Goal: Information Seeking & Learning: Learn about a topic

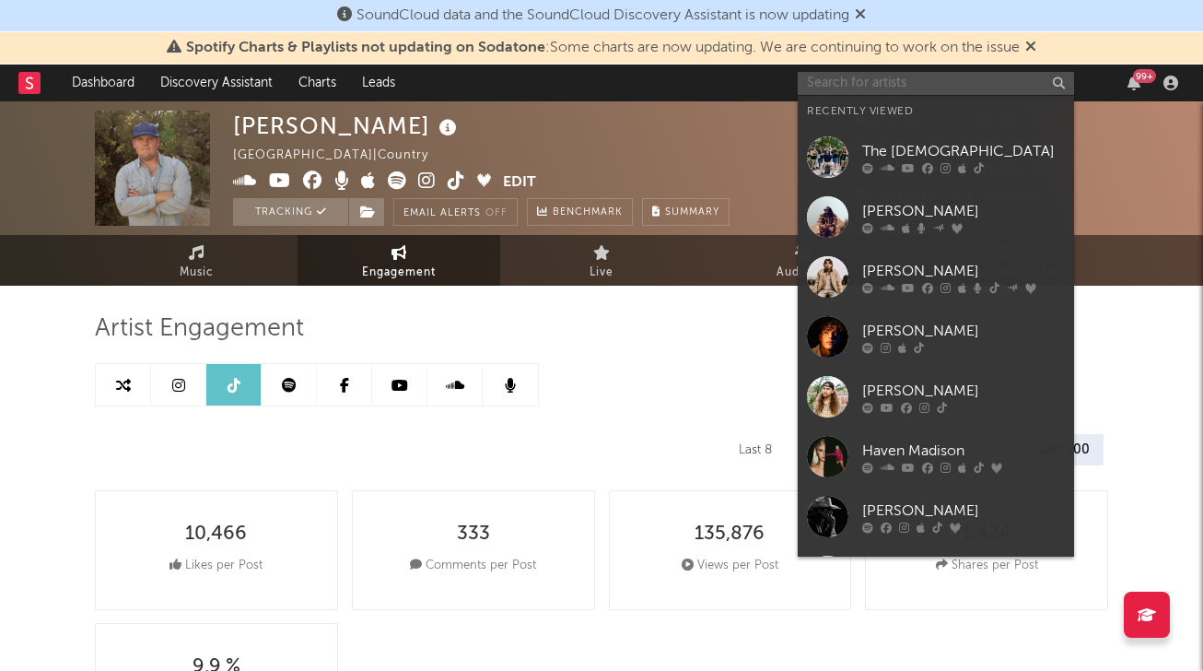
click at [835, 80] on input "text" at bounding box center [936, 83] width 276 height 23
select select "6m"
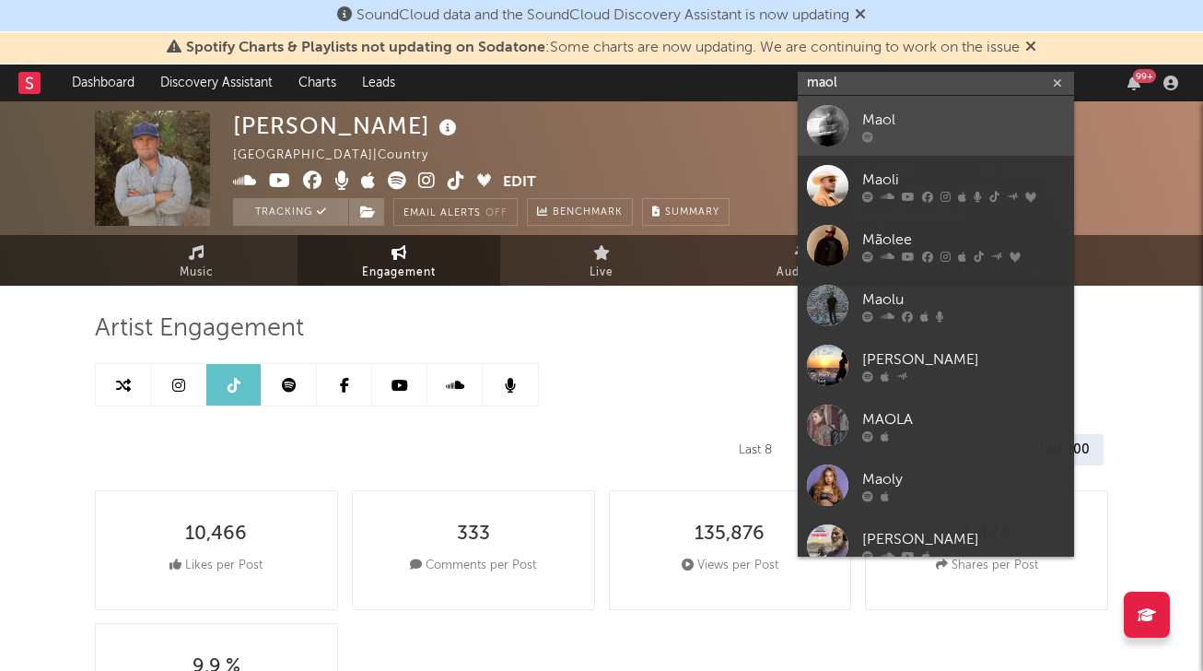
type input "maol"
click at [829, 119] on div at bounding box center [827, 125] width 41 height 41
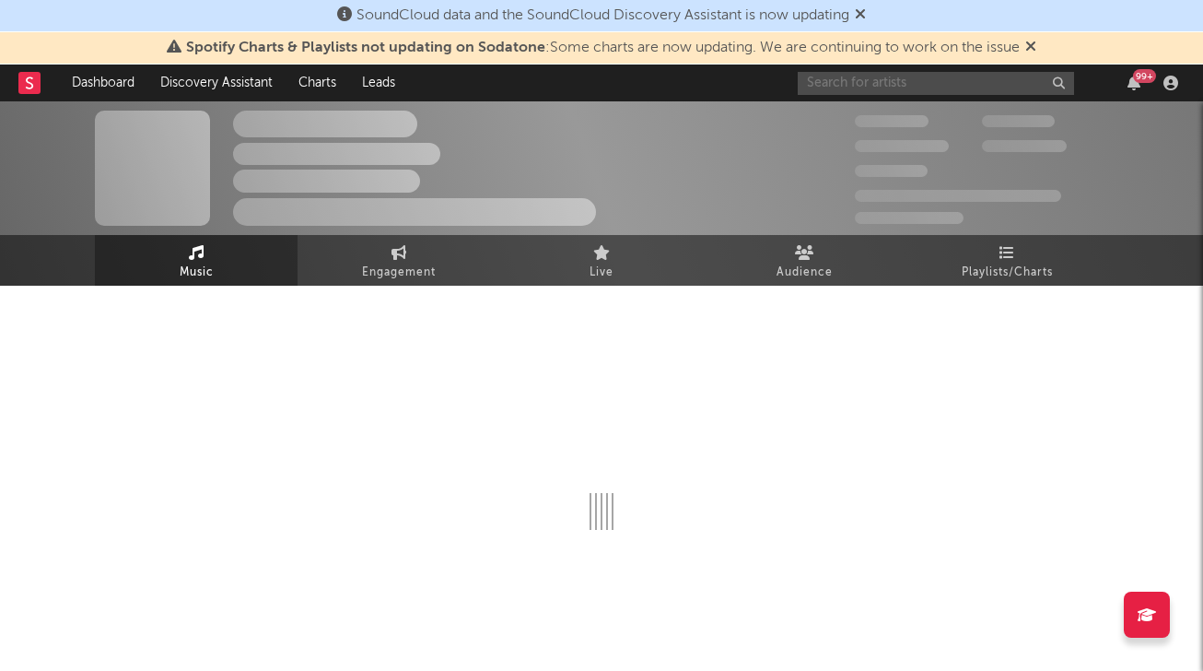
click at [856, 83] on input "text" at bounding box center [936, 83] width 276 height 23
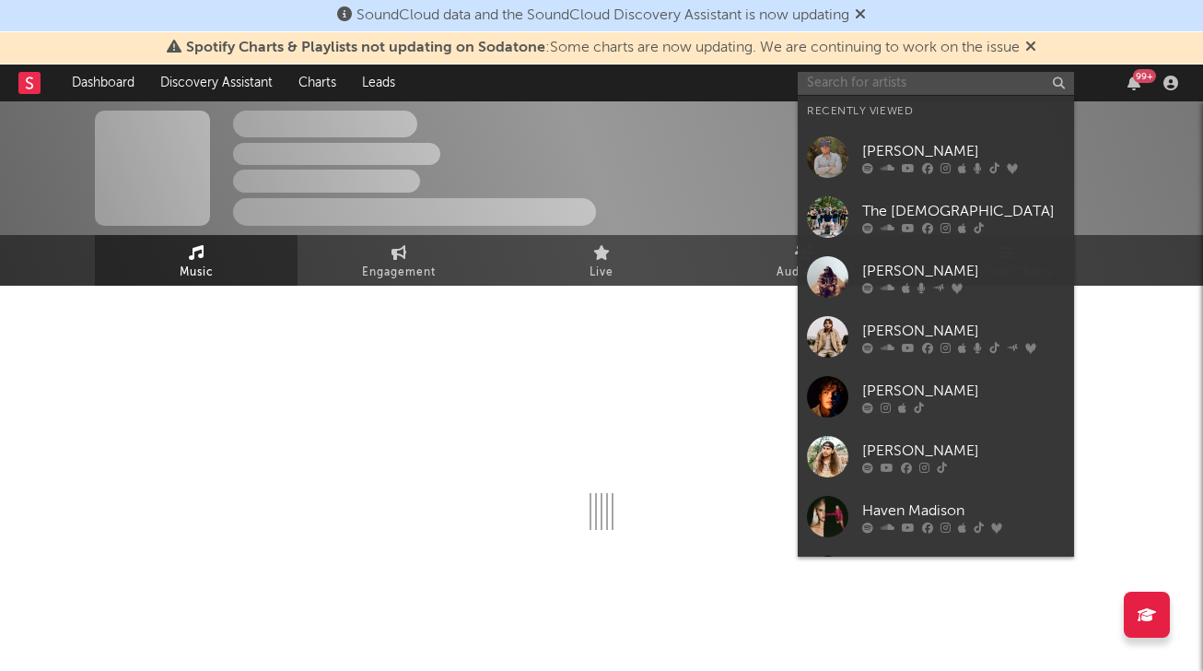
select select "6m"
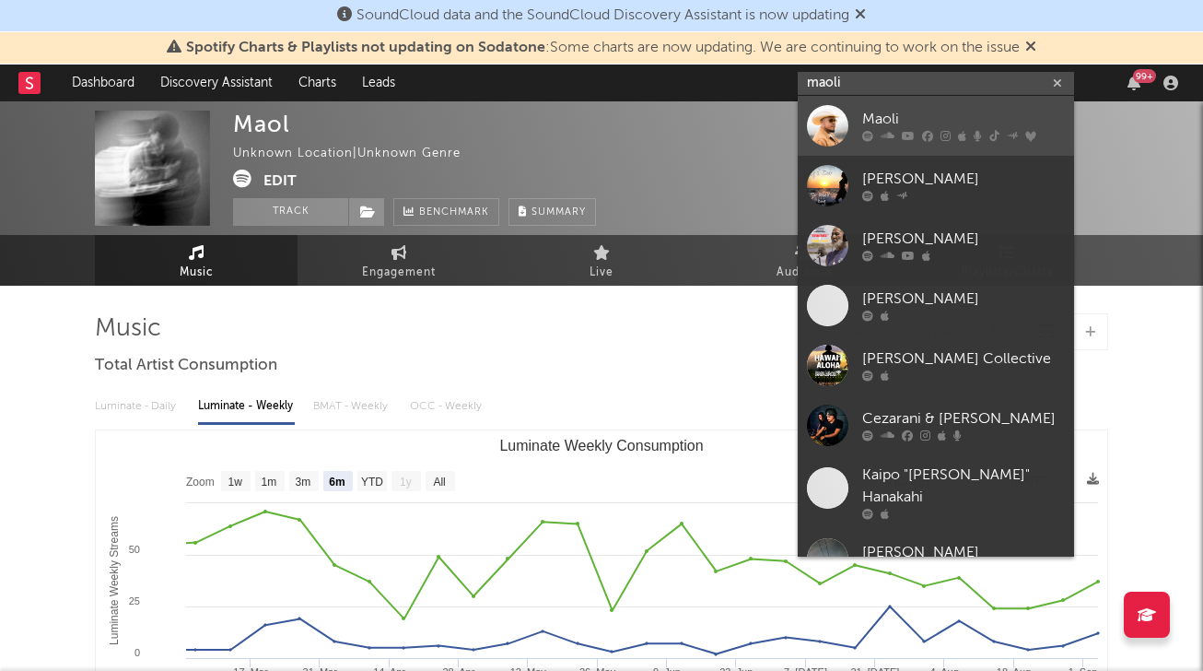
type input "maoli"
click at [845, 115] on div at bounding box center [827, 125] width 41 height 41
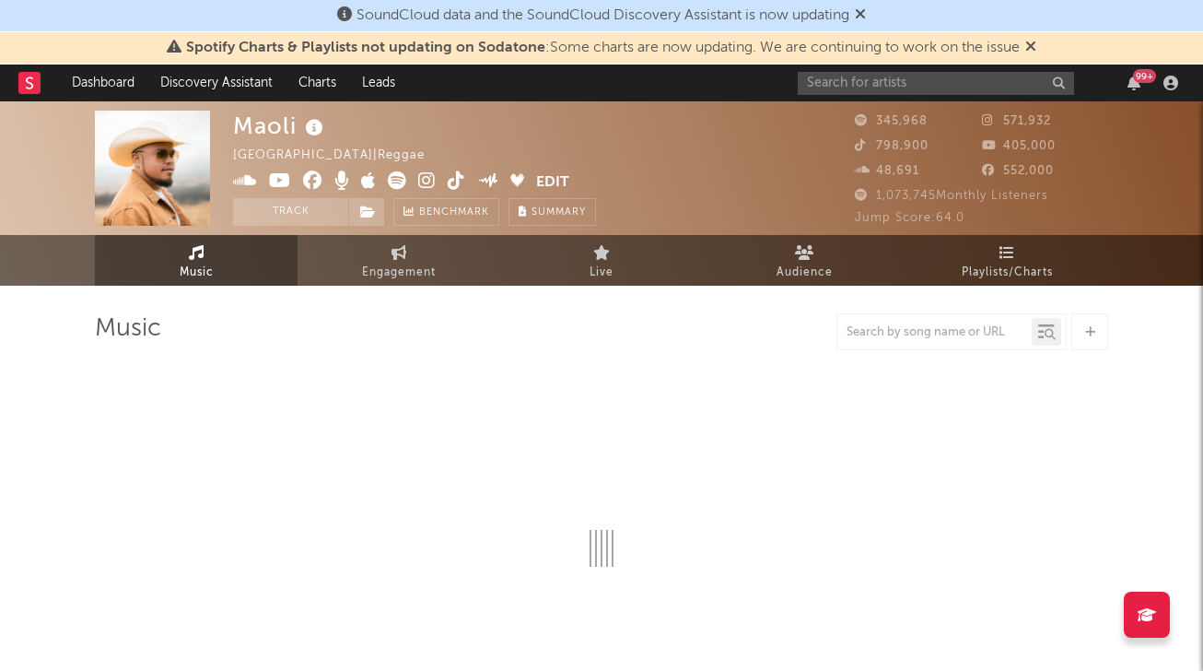
select select "6m"
